Goal: Information Seeking & Learning: Understand process/instructions

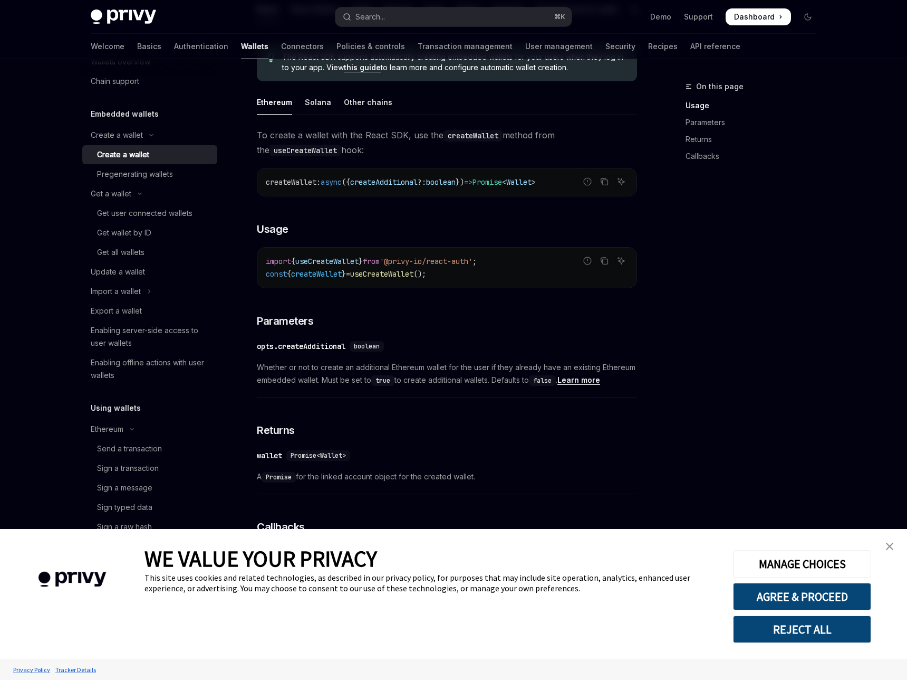
scroll to position [28, 0]
click at [525, 40] on link "User management" at bounding box center [559, 46] width 68 height 25
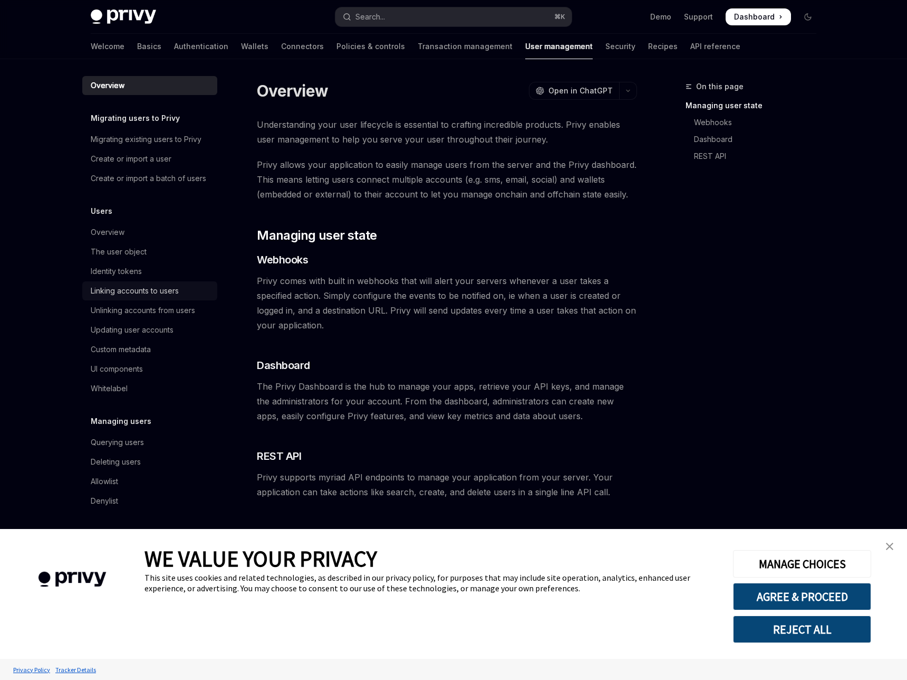
click at [179, 284] on div "Linking accounts to users" at bounding box center [135, 290] width 88 height 13
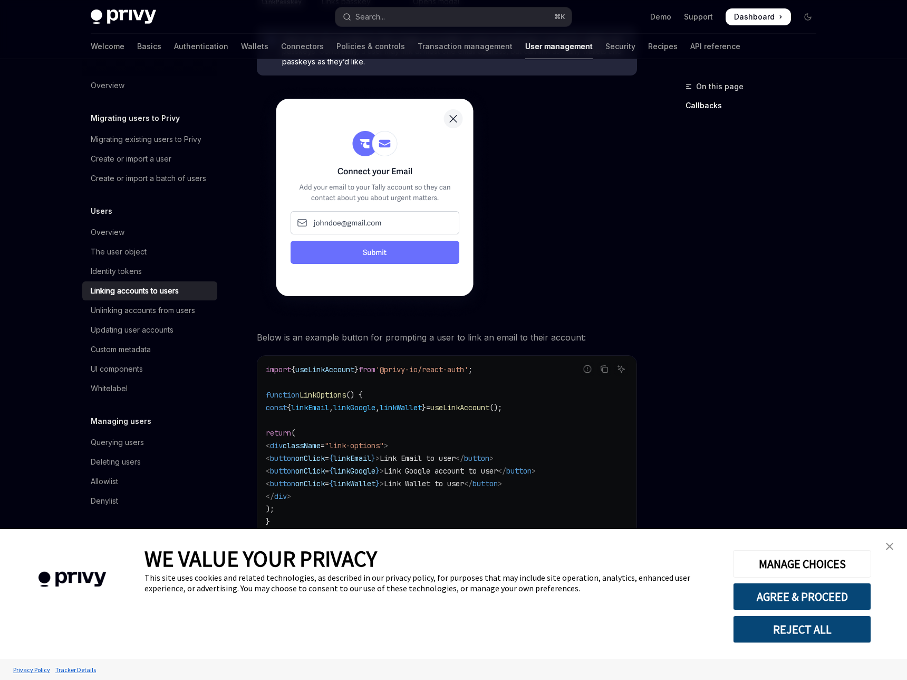
scroll to position [669, 0]
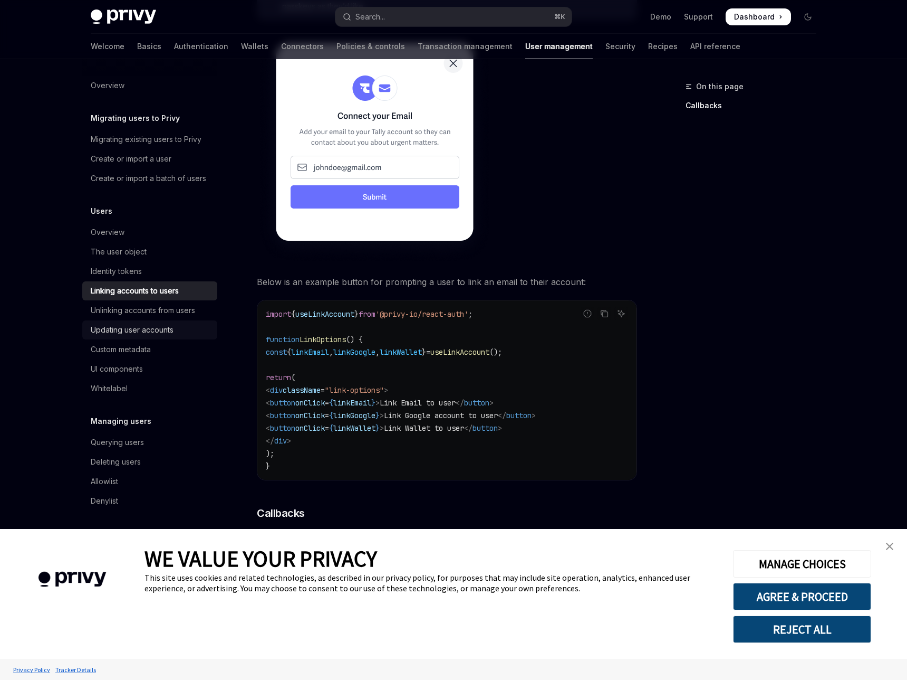
click at [174, 323] on div "Updating user accounts" at bounding box center [132, 329] width 83 height 13
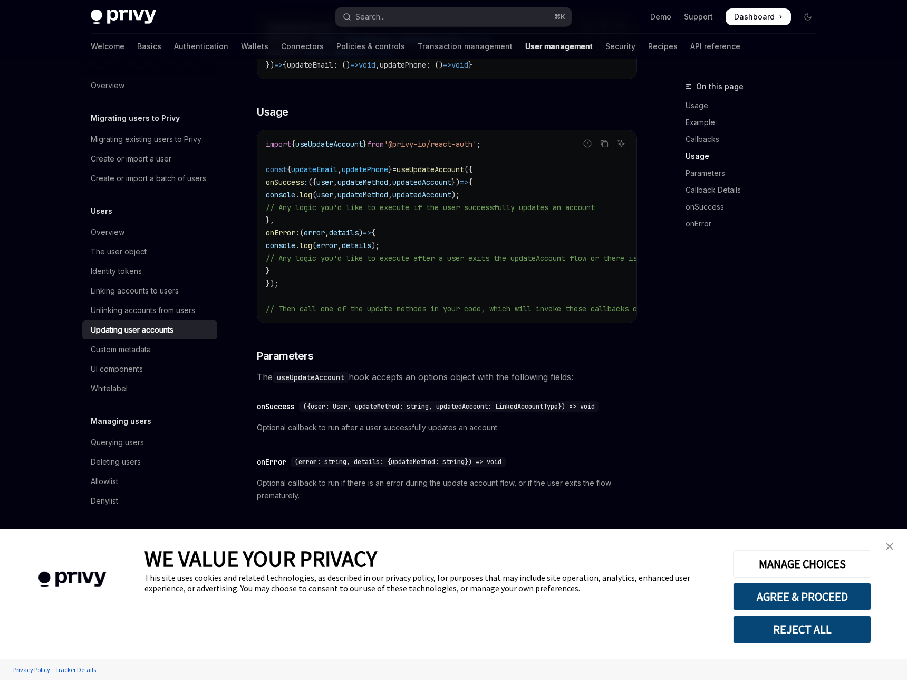
scroll to position [814, 0]
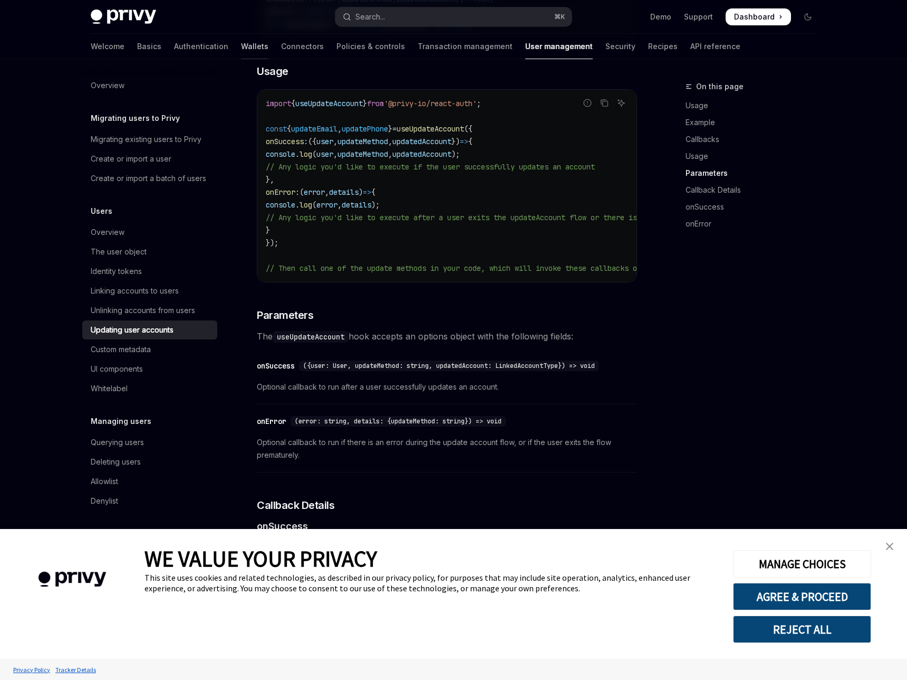
click at [266, 36] on link "Wallets" at bounding box center [254, 46] width 27 height 25
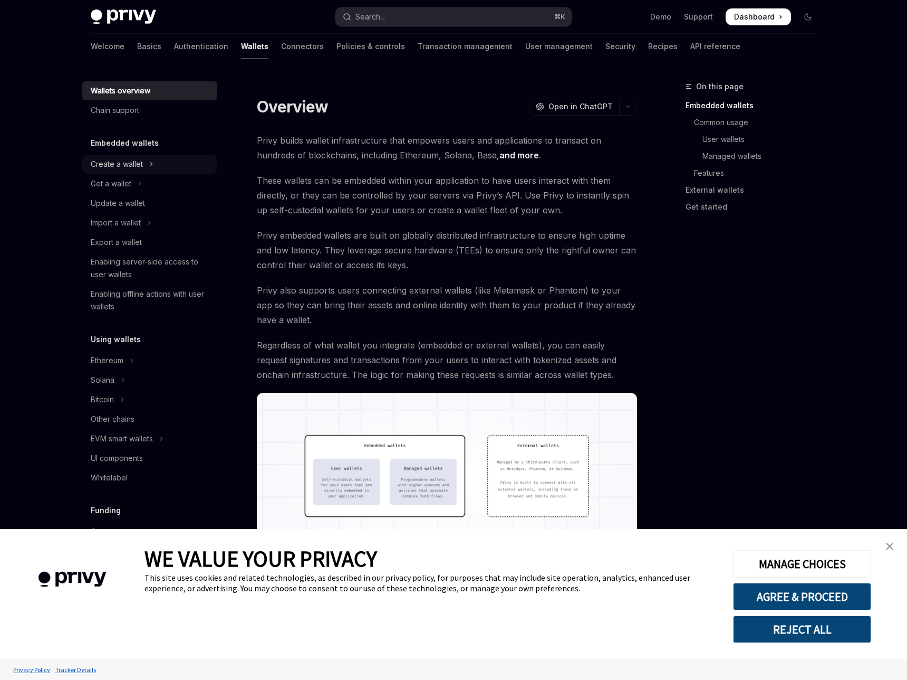
click at [201, 155] on button "Create a wallet" at bounding box center [149, 164] width 135 height 19
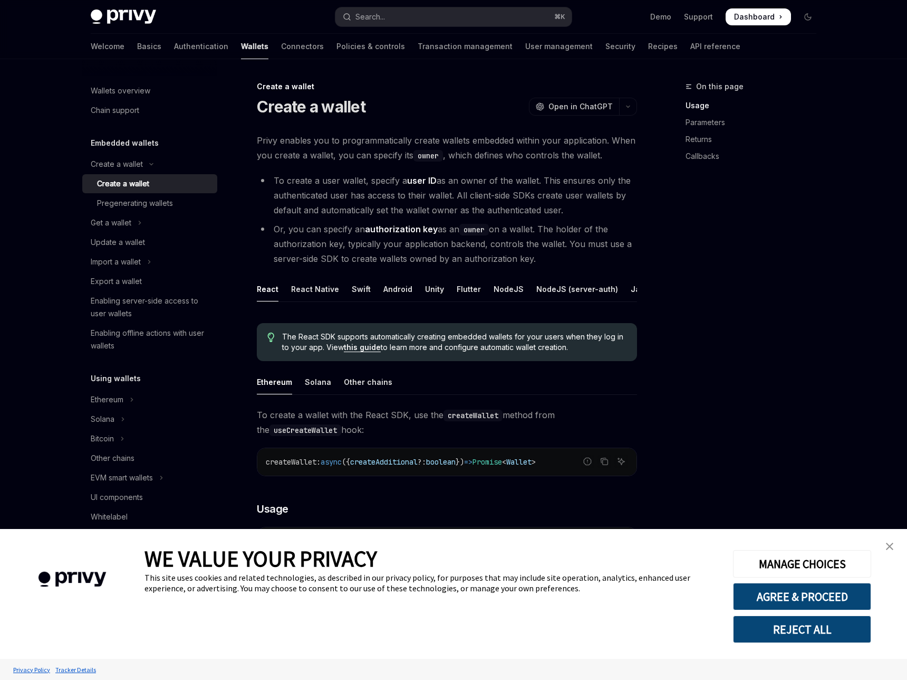
click at [149, 177] on div "Create a wallet" at bounding box center [123, 183] width 52 height 13
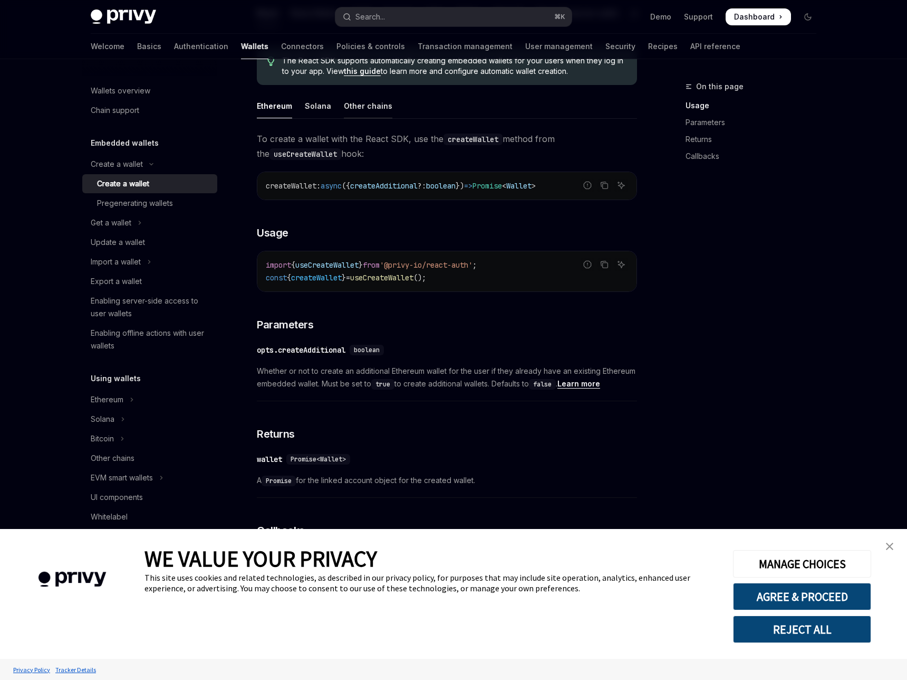
scroll to position [280, 0]
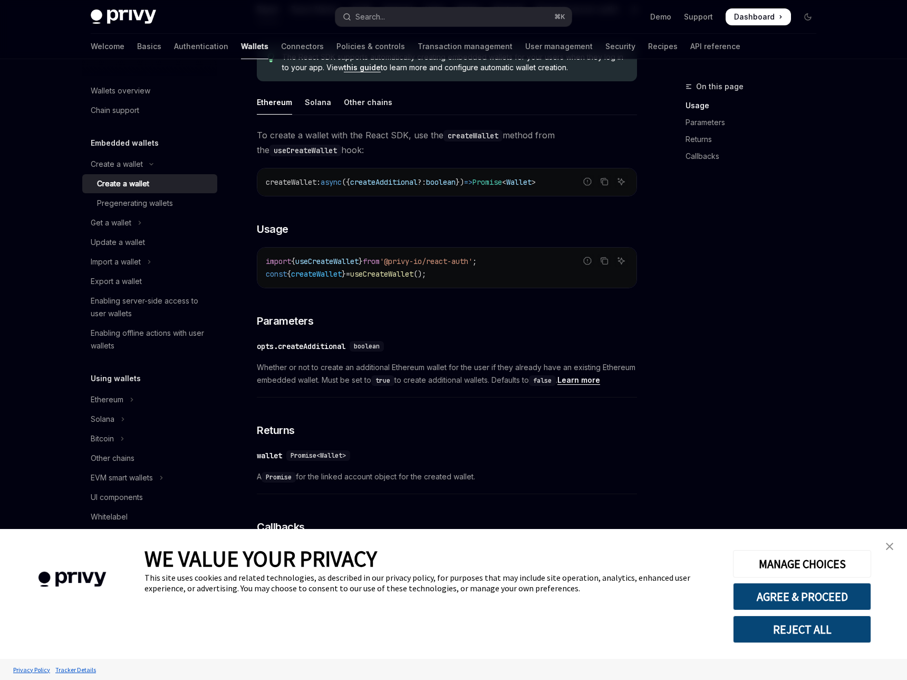
click at [889, 547] on img "close banner" at bounding box center [889, 545] width 7 height 7
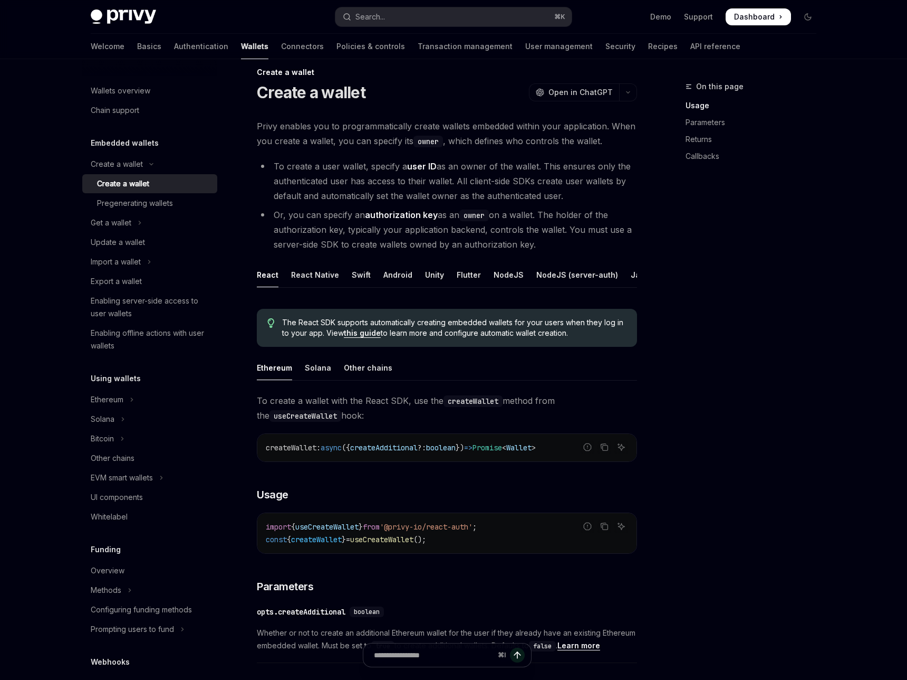
scroll to position [0, 0]
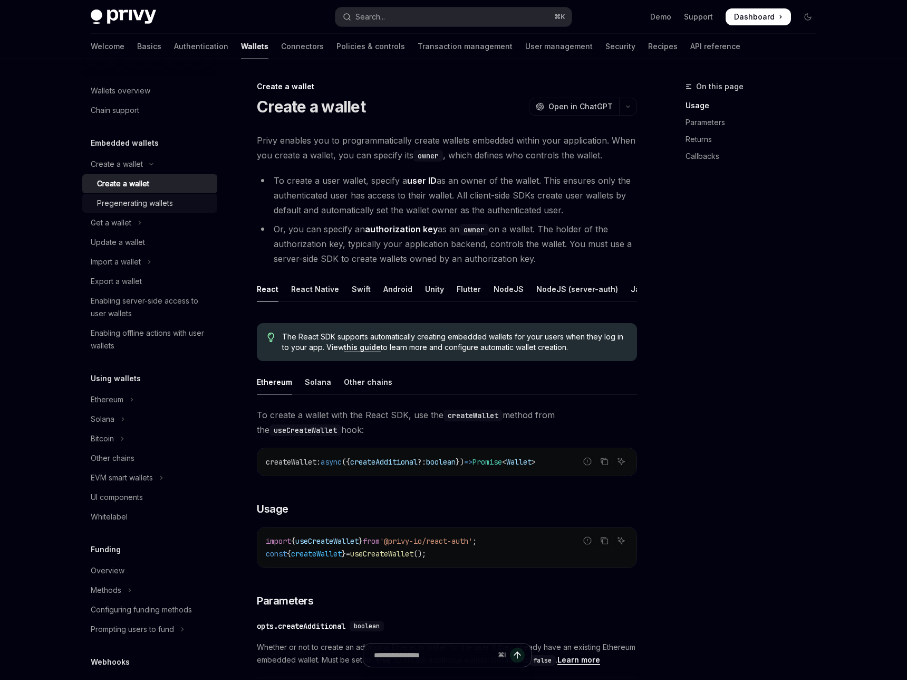
click at [173, 197] on div "Pregenerating wallets" at bounding box center [135, 203] width 76 height 13
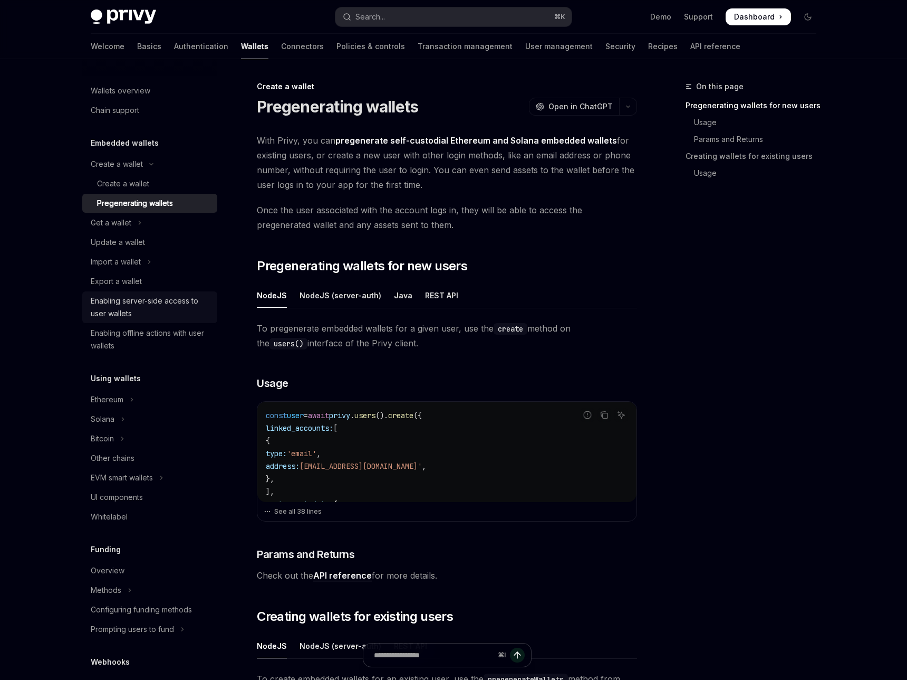
click at [211, 294] on div "Enabling server-side access to user wallets" at bounding box center [151, 306] width 120 height 25
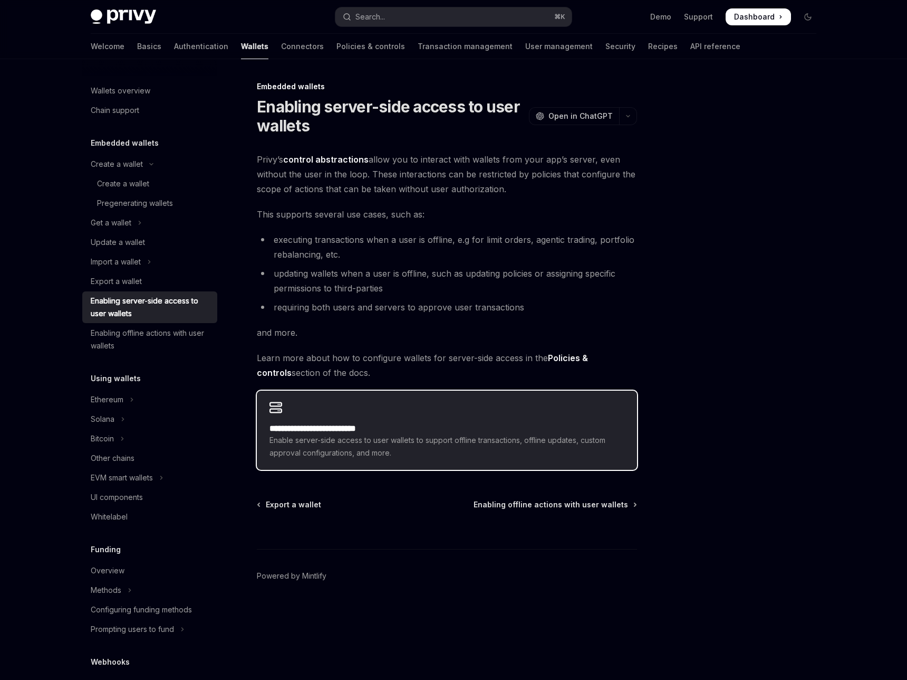
click at [322, 434] on span "Enable server-side access to user wallets to support offline transactions, offl…" at bounding box center [447, 446] width 355 height 25
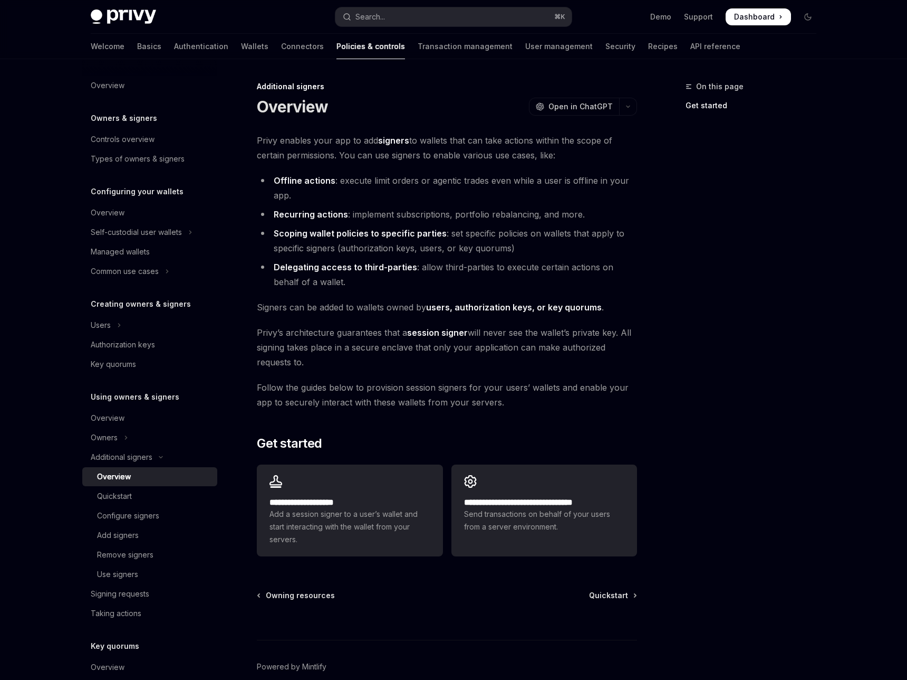
click at [412, 590] on div "Owning resources Quickstart" at bounding box center [447, 595] width 380 height 11
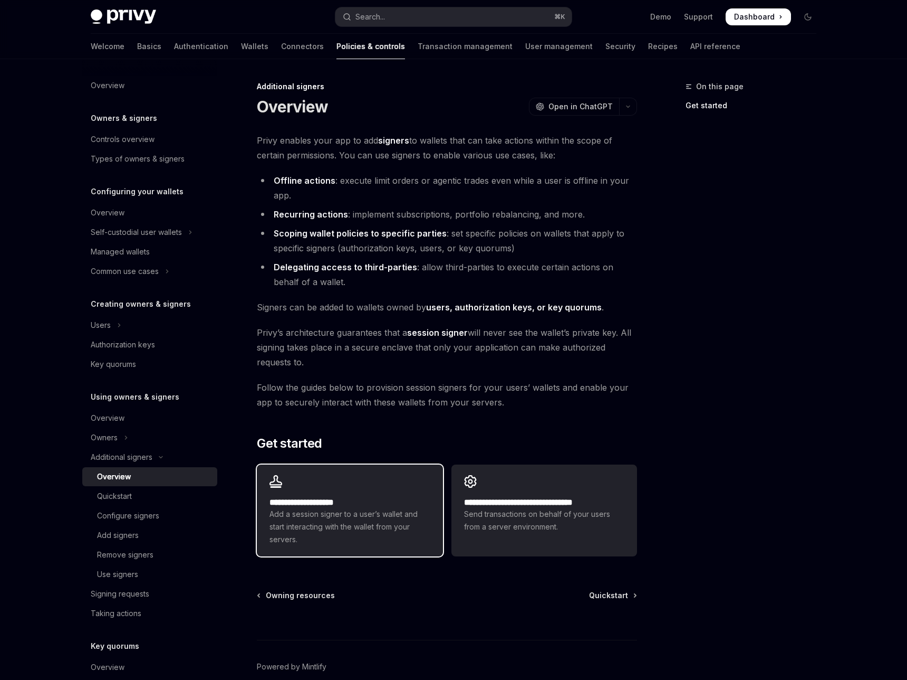
click at [389, 508] on span "Add a session signer to a user’s wallet and start interacting with the wallet f…" at bounding box center [350, 527] width 160 height 38
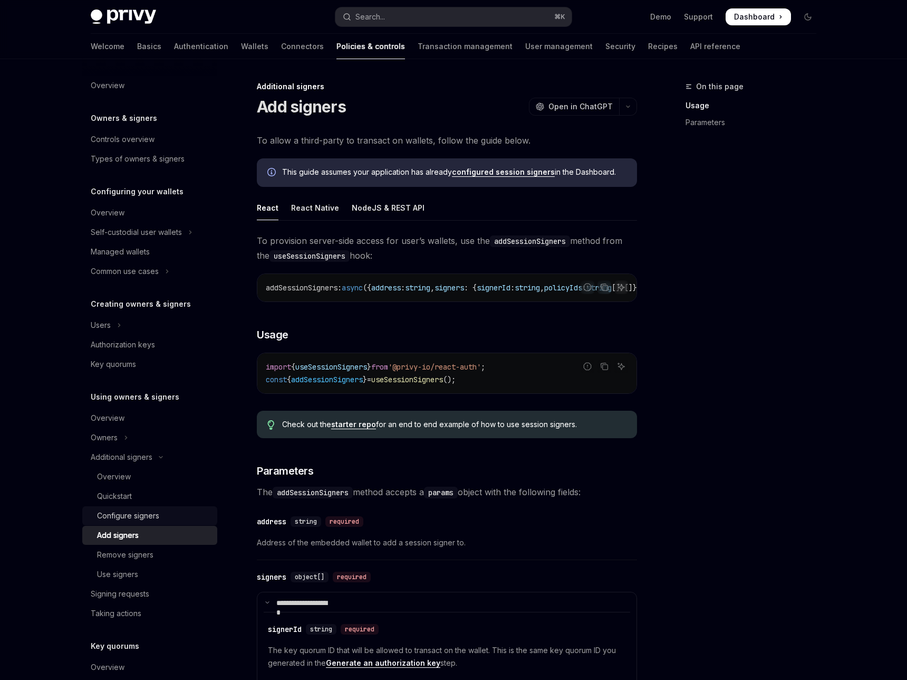
click at [159, 509] on div "Configure signers" at bounding box center [128, 515] width 62 height 13
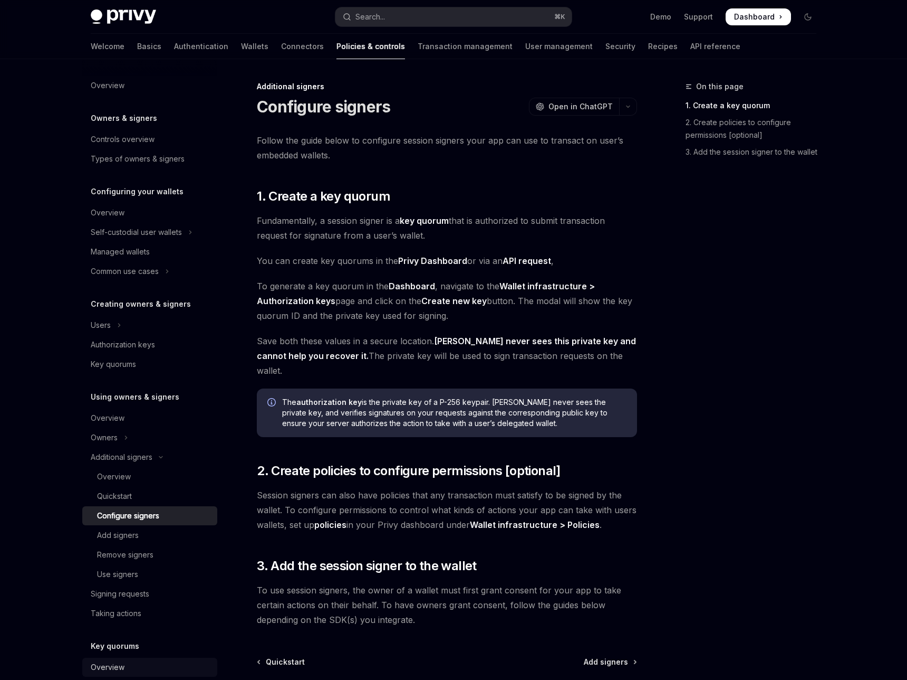
click at [125, 661] on div "Overview" at bounding box center [108, 667] width 34 height 13
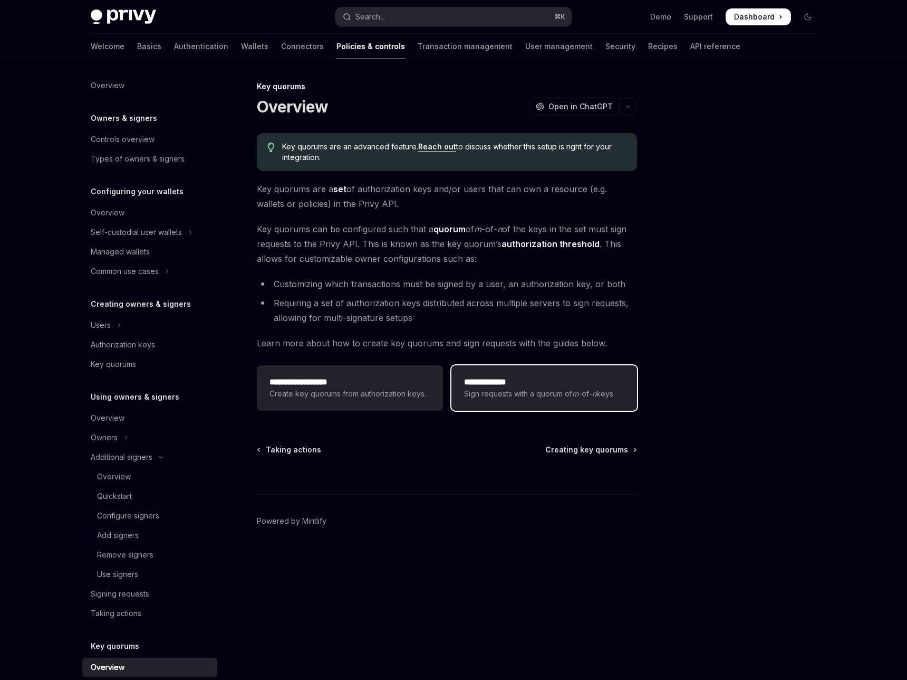
click at [509, 376] on div "**********" at bounding box center [544, 388] width 160 height 24
type textarea "*"
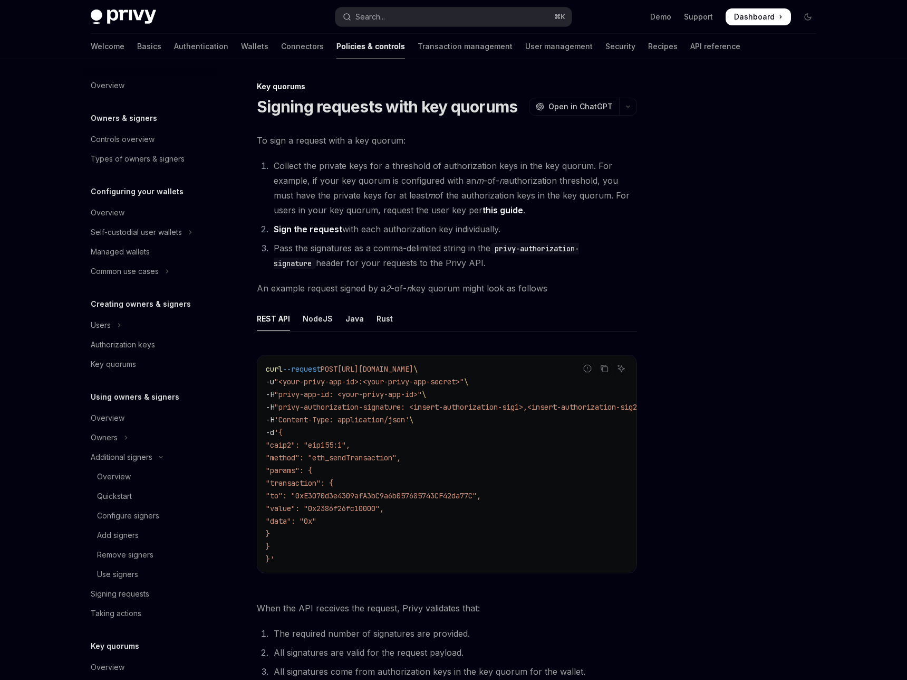
drag, startPoint x: 318, startPoint y: 333, endPoint x: 405, endPoint y: 414, distance: 119.1
click at [405, 414] on code "curl --request POST [URL][DOMAIN_NAME] \ -u "<your-privy-app-id>:<your-privy-ap…" at bounding box center [470, 463] width 409 height 203
click at [491, 306] on ul "REST API NodeJS Java Rust" at bounding box center [447, 318] width 380 height 25
